Goal: Task Accomplishment & Management: Use online tool/utility

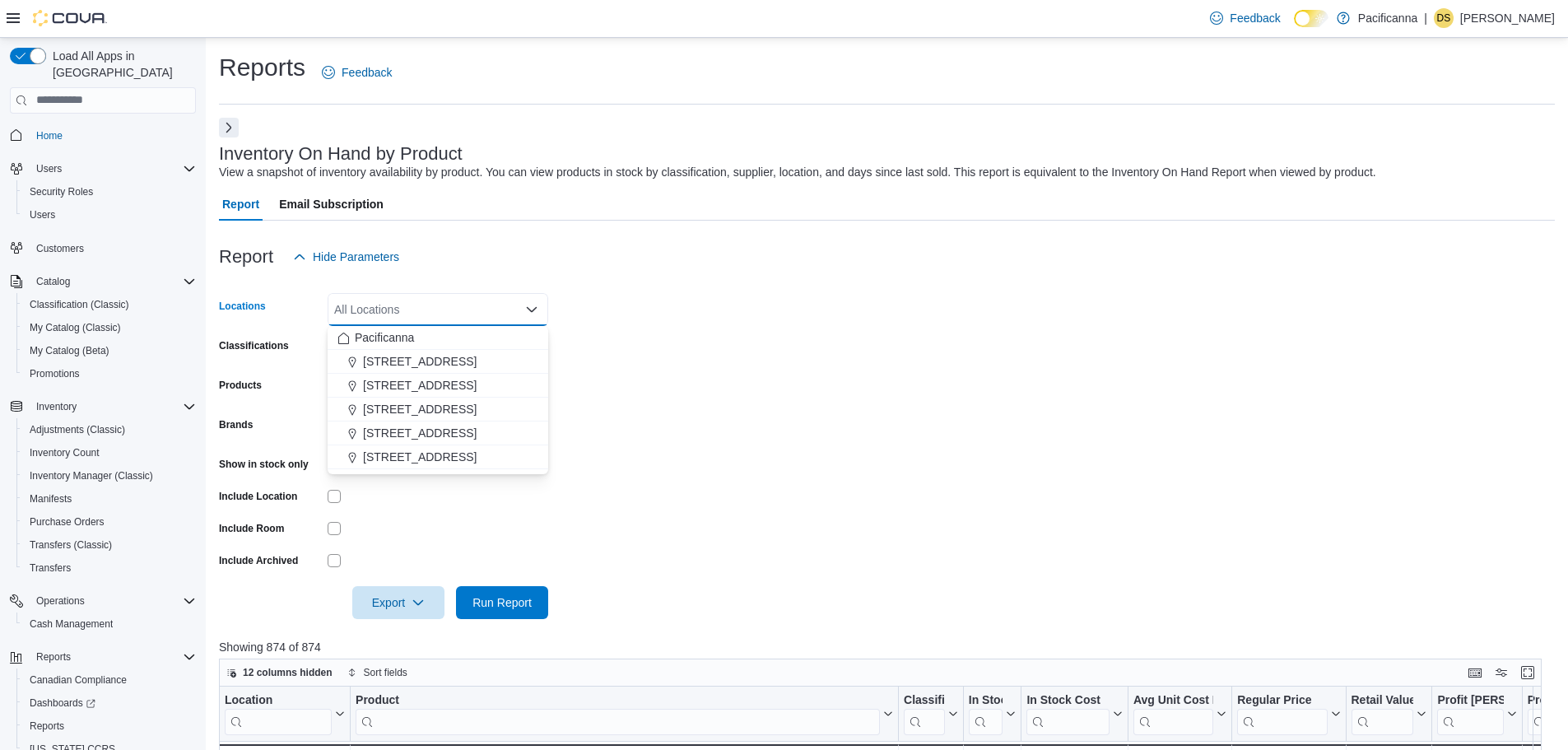
scroll to position [83, 0]
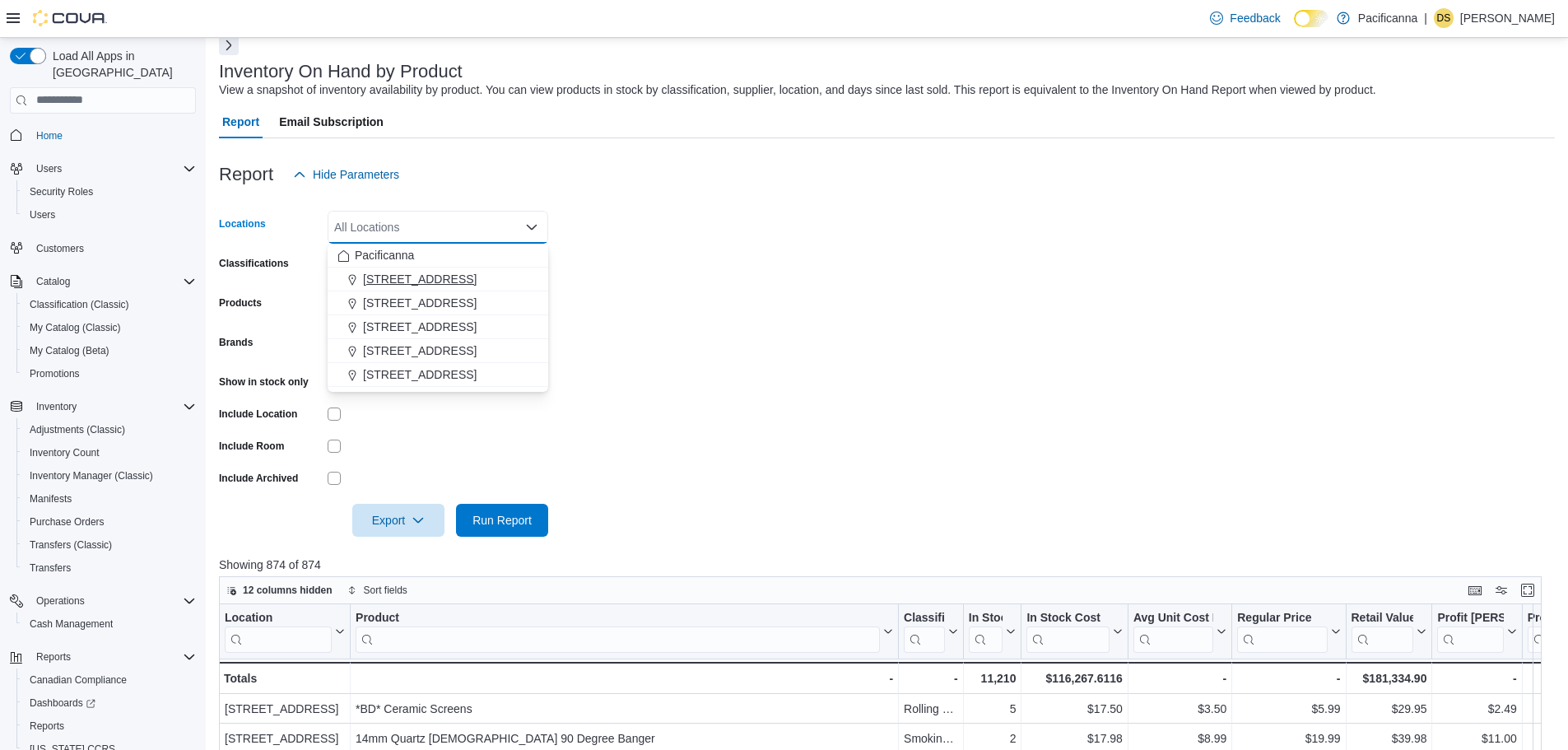
click at [427, 280] on span "[STREET_ADDRESS]" at bounding box center [420, 279] width 114 height 16
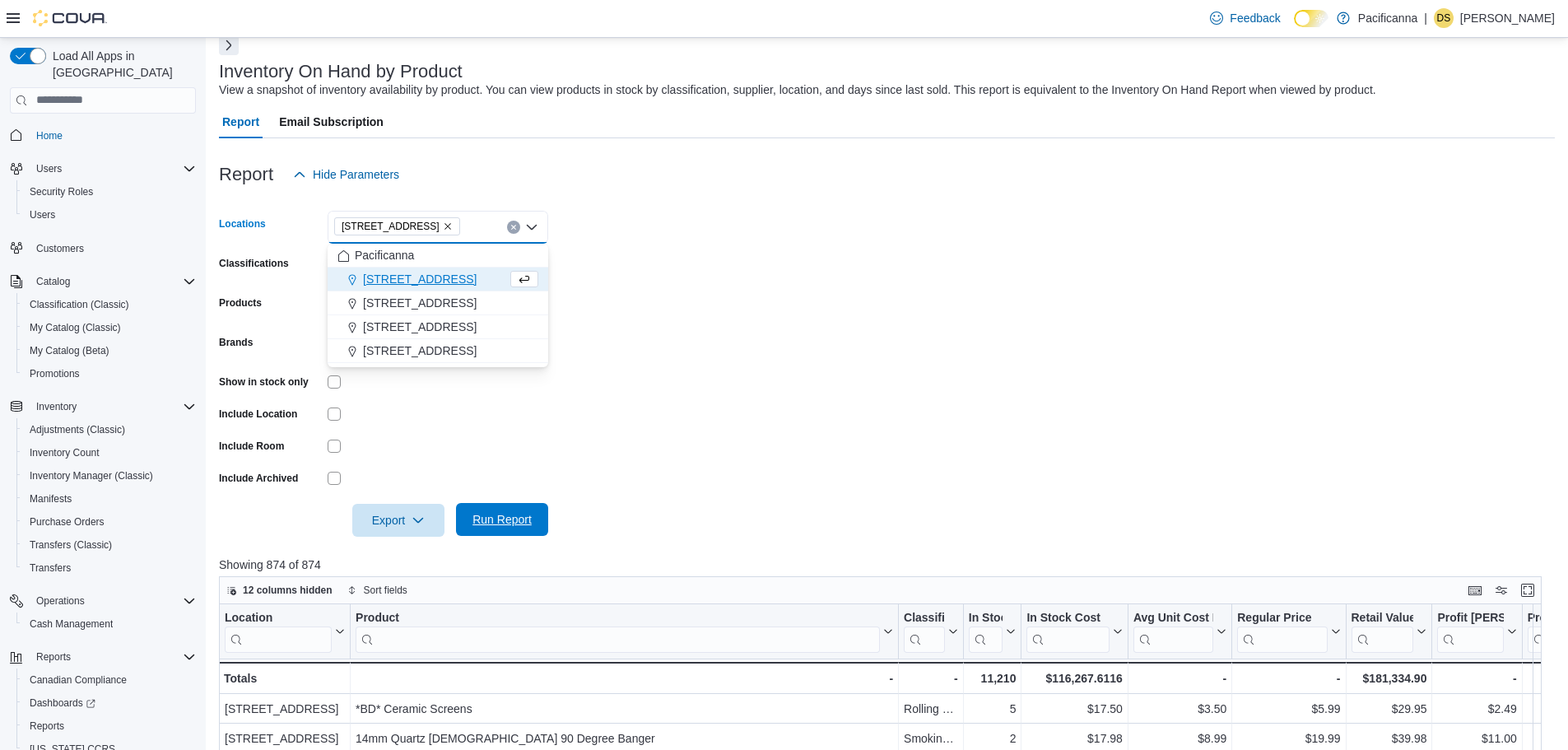
click at [503, 530] on span "Run Report" at bounding box center [502, 519] width 72 height 33
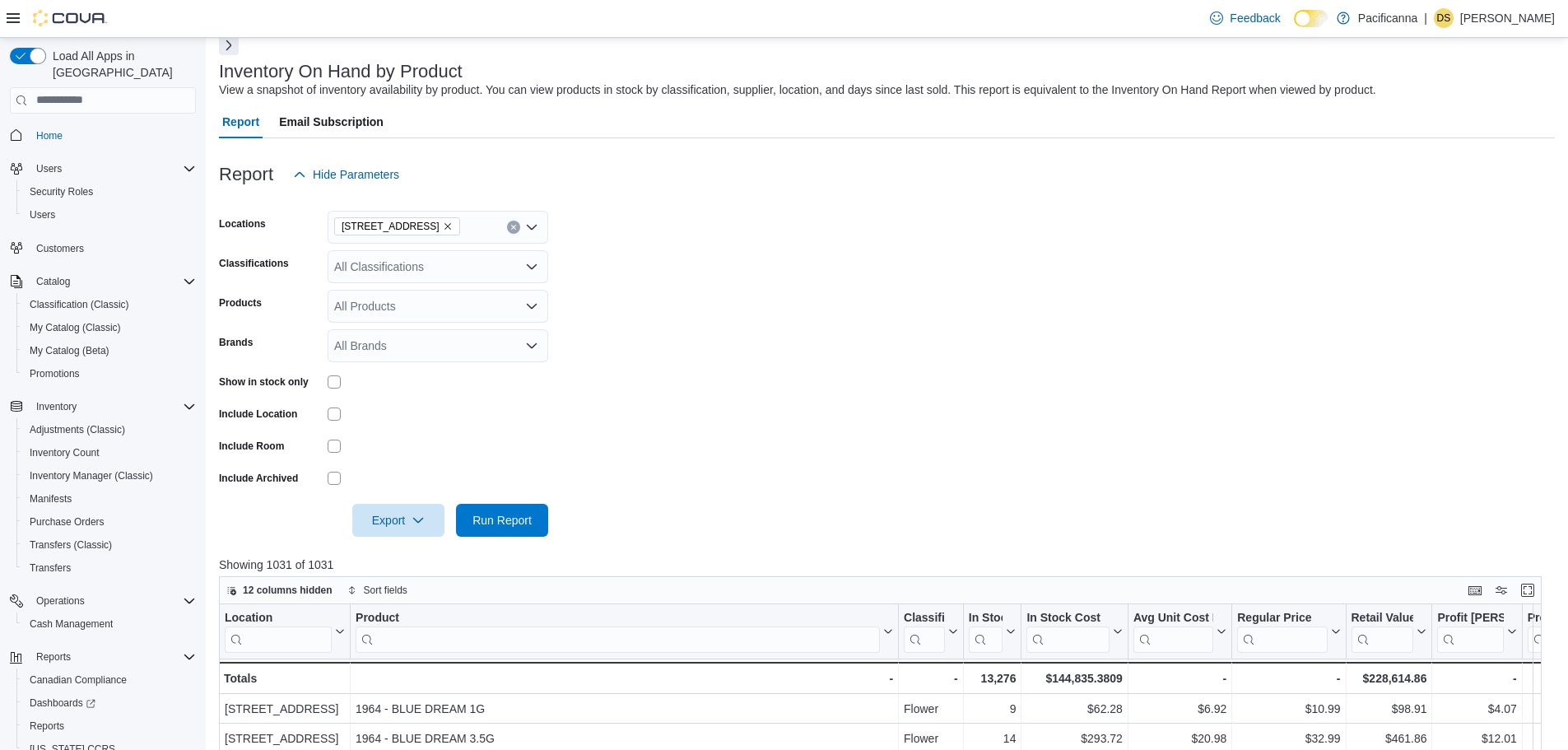
click at [453, 224] on icon "Remove #7 - 425 Simcoe Street from selection in this group" at bounding box center [448, 226] width 9 height 9
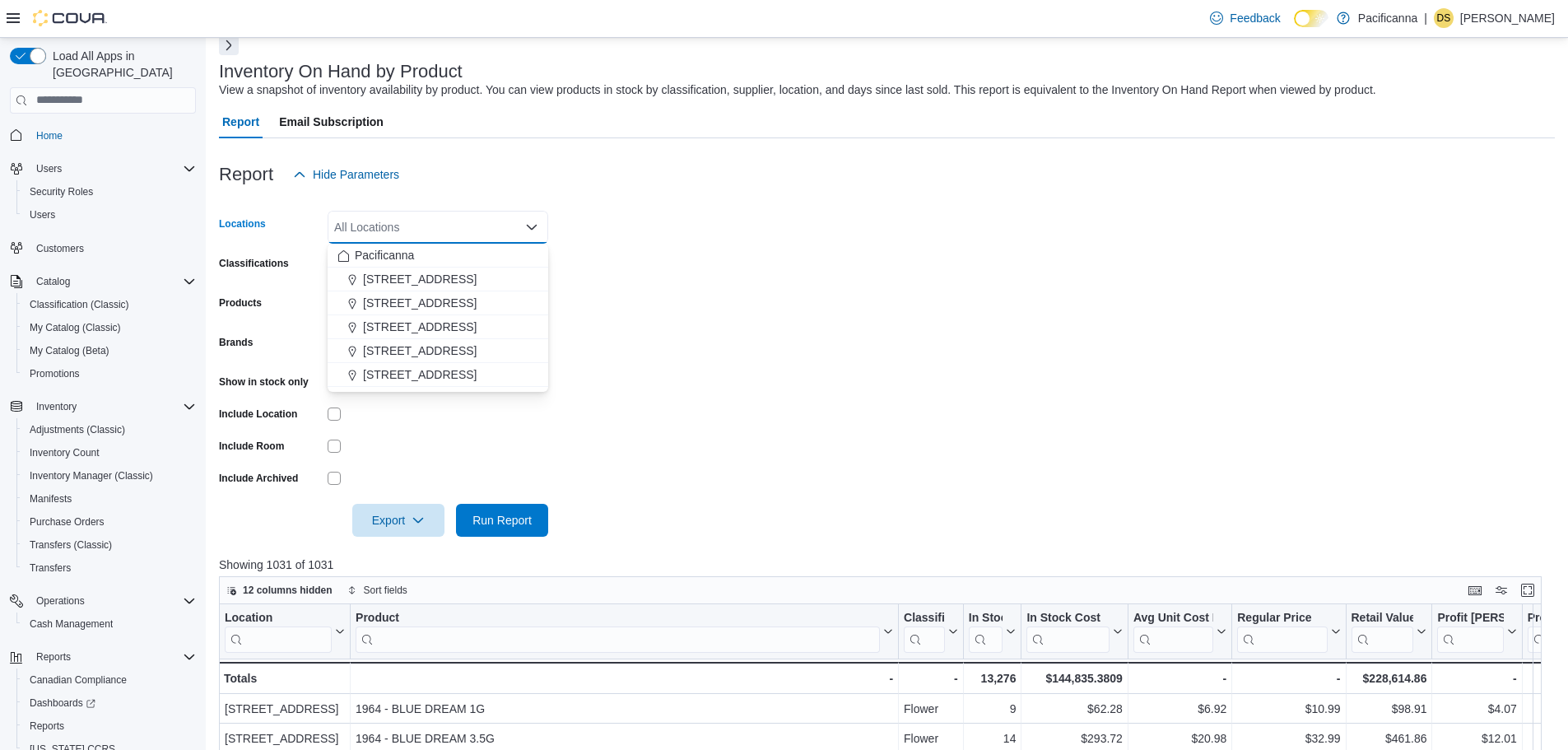
drag, startPoint x: 422, startPoint y: 302, endPoint x: 442, endPoint y: 376, distance: 76.7
click at [422, 302] on span "[STREET_ADDRESS]" at bounding box center [420, 302] width 114 height 16
click at [478, 518] on span "Run Report" at bounding box center [502, 519] width 59 height 16
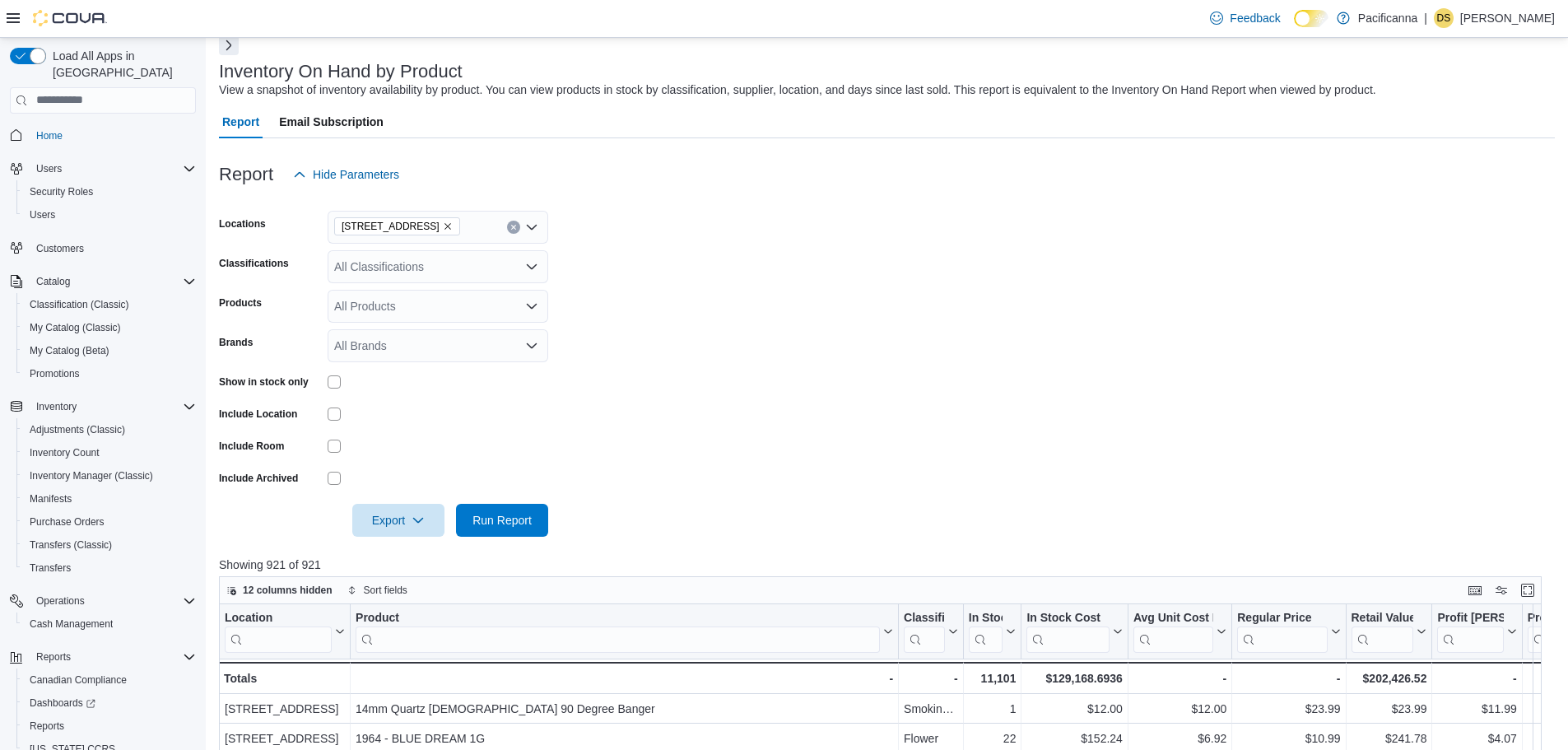
click at [443, 225] on icon "Remove 1215 Main St. from selection in this group" at bounding box center [448, 226] width 9 height 9
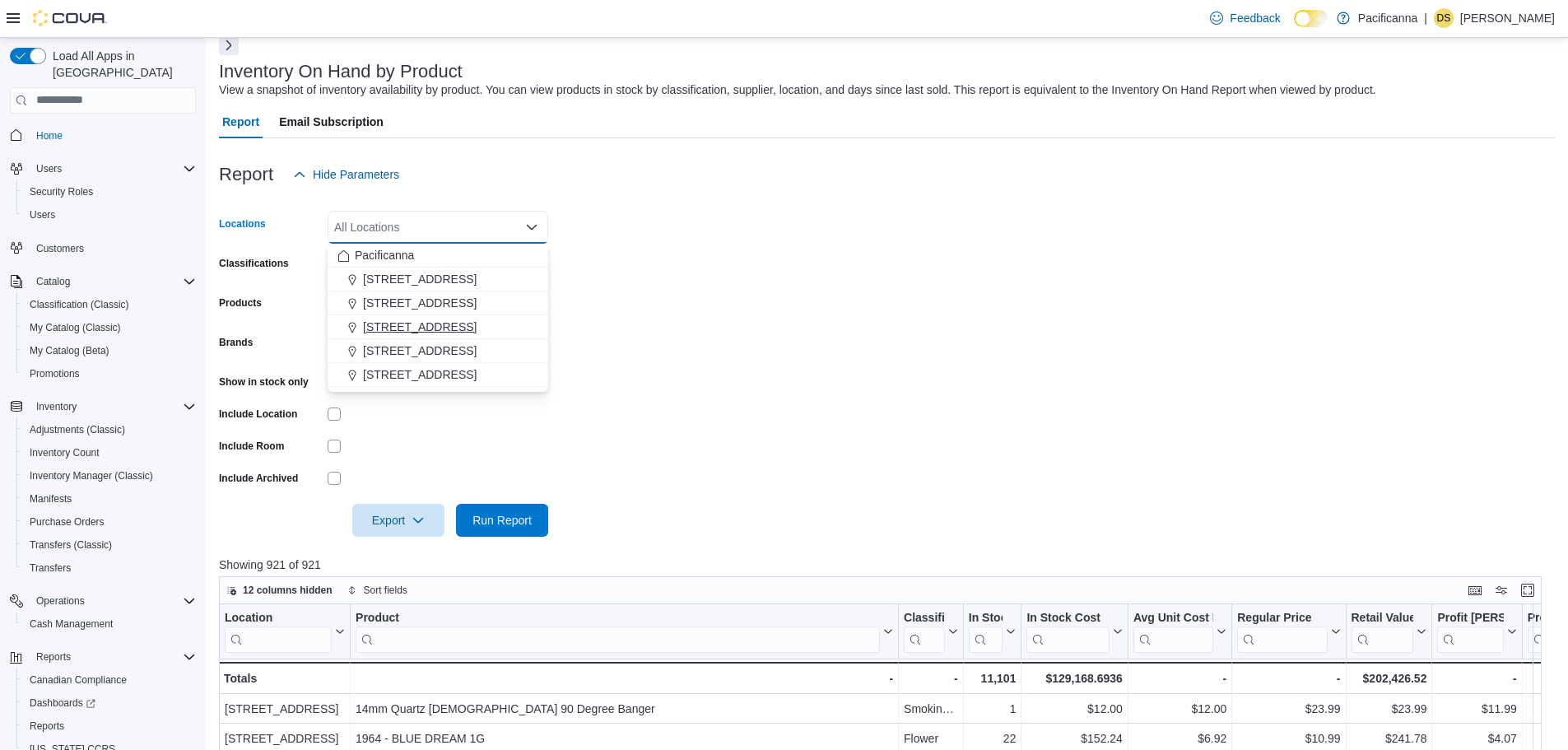
click at [421, 326] on span "[STREET_ADDRESS]" at bounding box center [420, 326] width 114 height 16
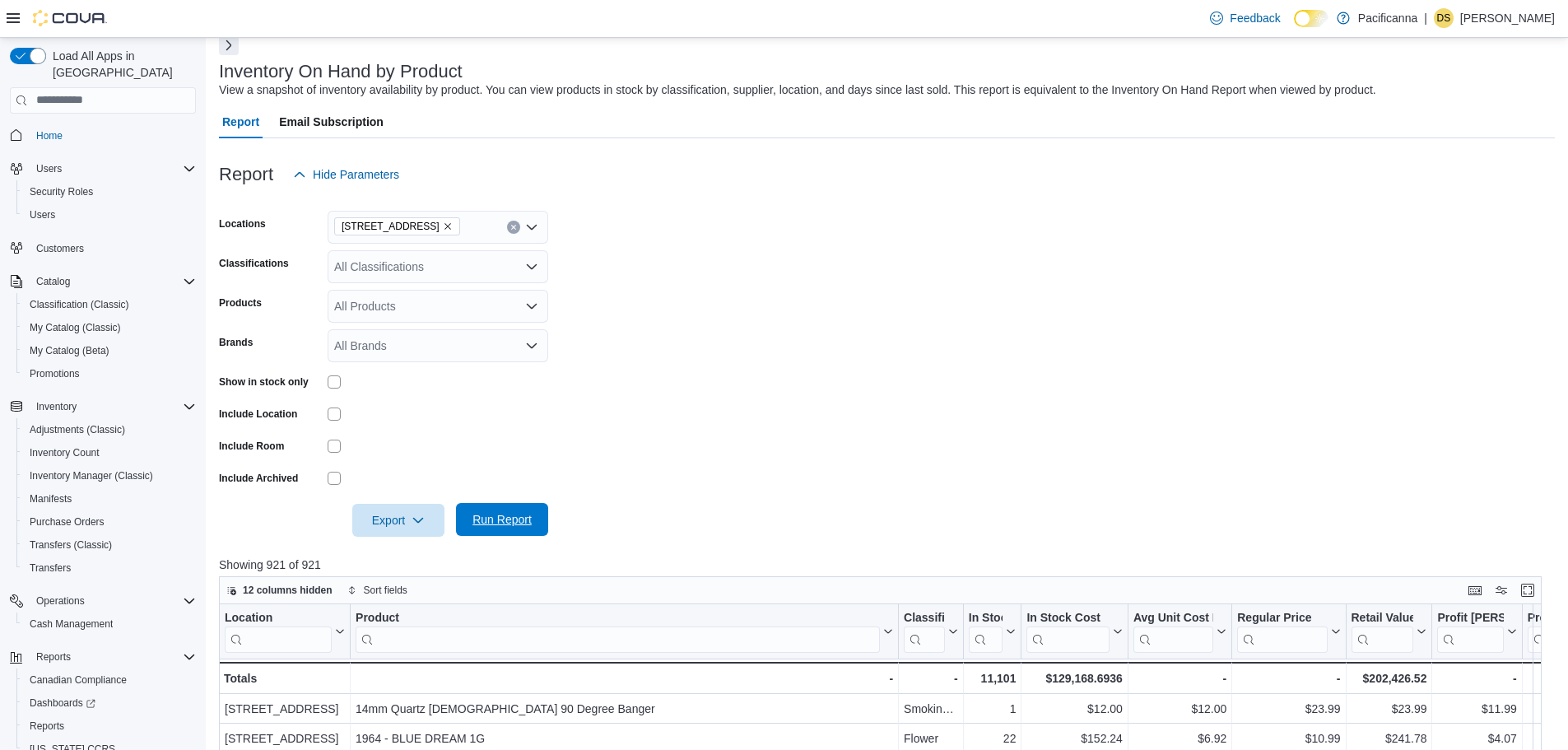
click at [490, 516] on span "Run Report" at bounding box center [502, 519] width 59 height 16
click at [443, 228] on icon "Remove 1560 Fairfield Road from selection in this group" at bounding box center [448, 226] width 9 height 9
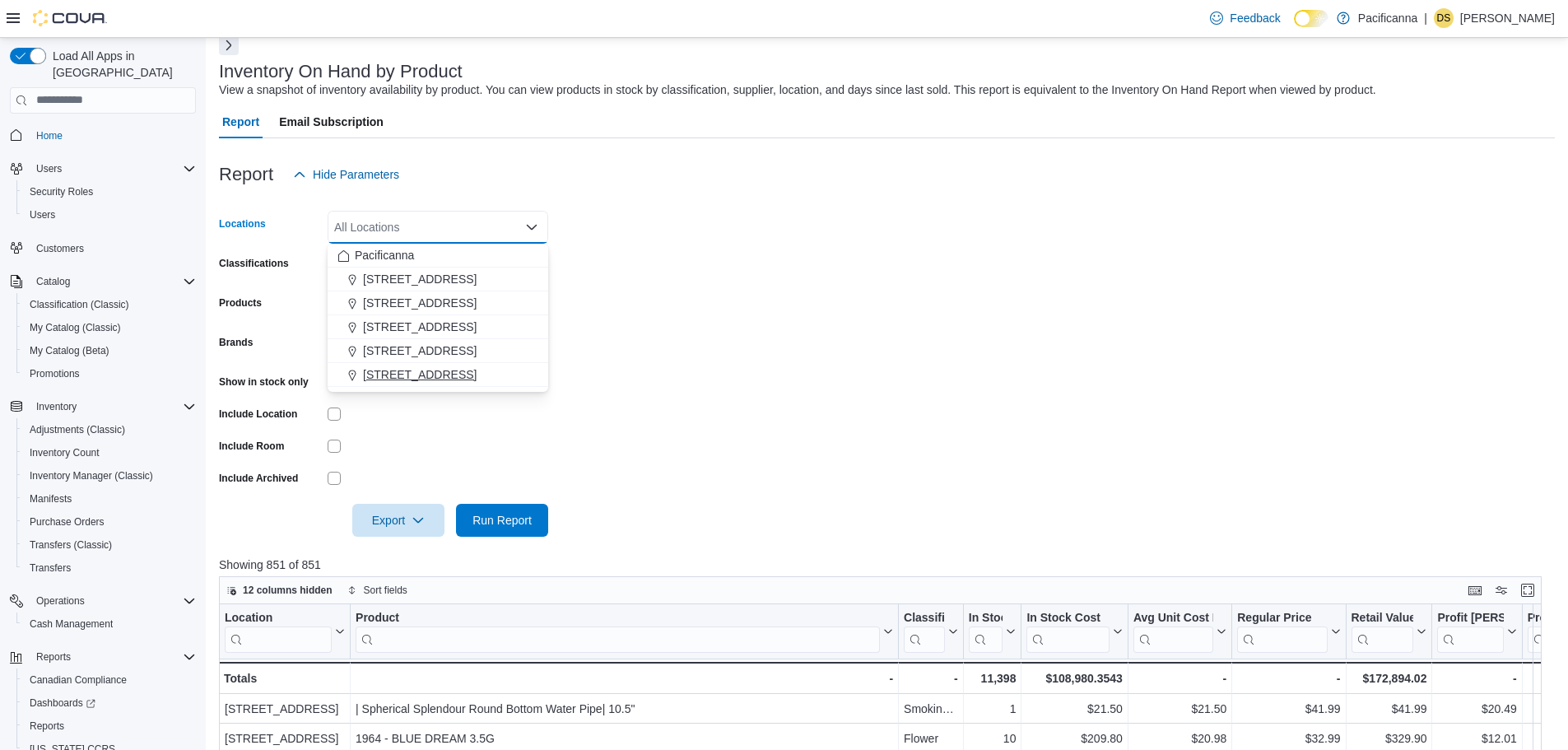
click at [436, 363] on button "[STREET_ADDRESS]" at bounding box center [438, 375] width 220 height 24
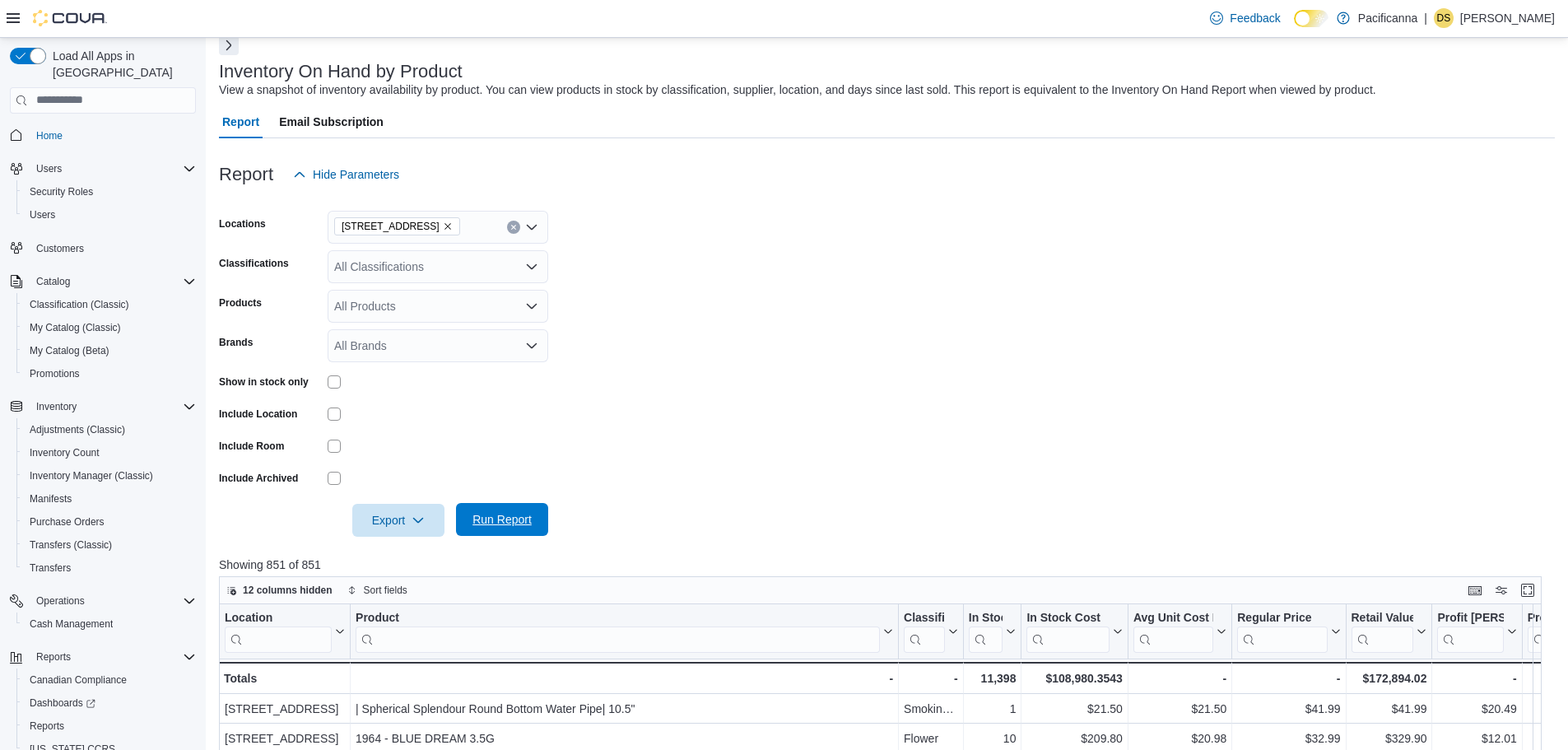
click at [472, 509] on span "Run Report" at bounding box center [502, 519] width 72 height 33
click at [453, 227] on icon "Remove 7035 Market St. - Unit #2 from selection in this group" at bounding box center [448, 226] width 9 height 9
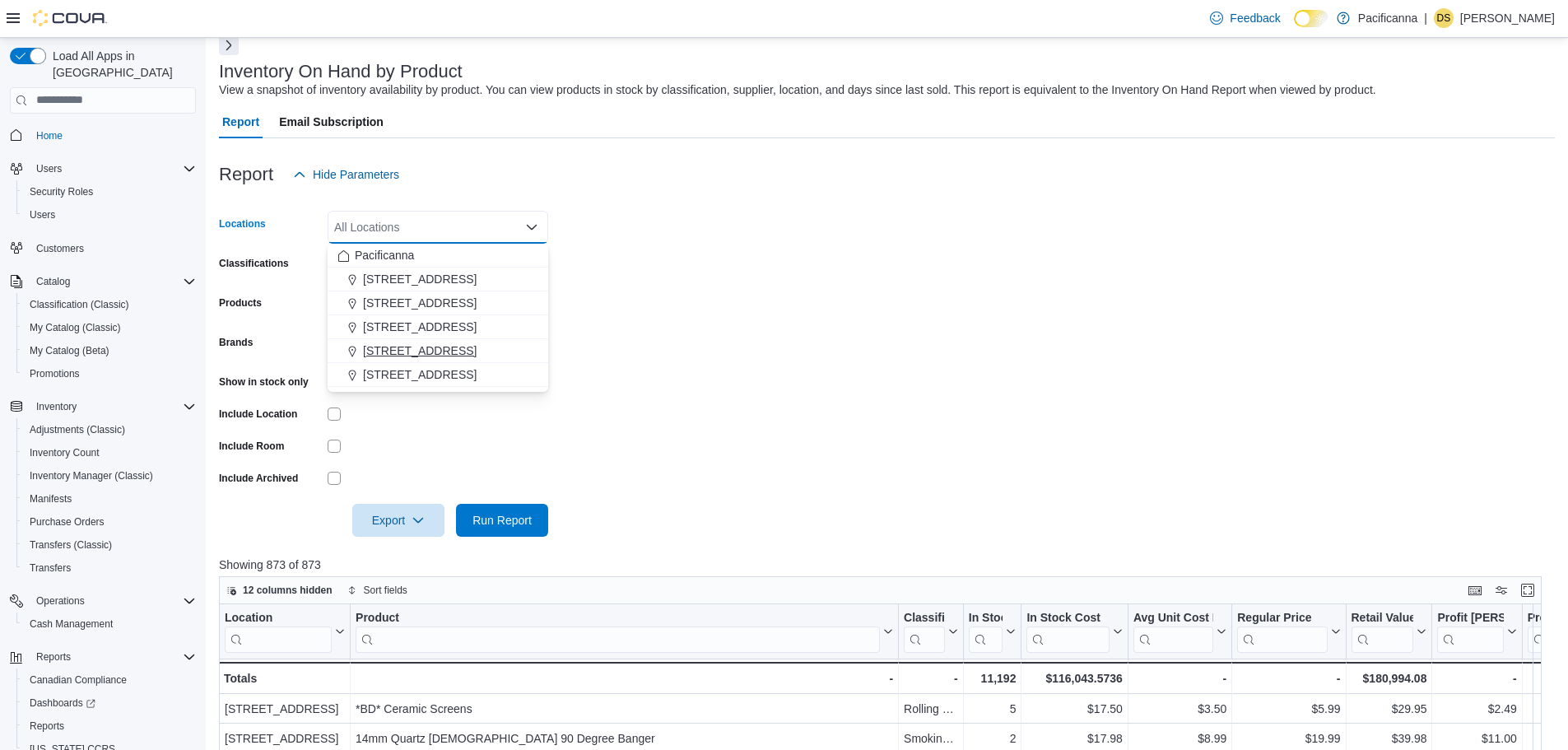
click at [414, 344] on span "[STREET_ADDRESS]" at bounding box center [420, 350] width 114 height 16
click at [503, 517] on span "Run Report" at bounding box center [502, 519] width 59 height 16
